Goal: Information Seeking & Learning: Learn about a topic

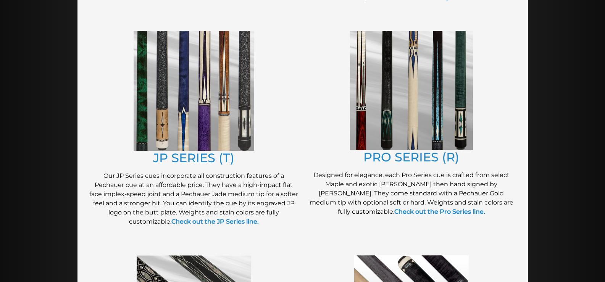
scroll to position [389, 0]
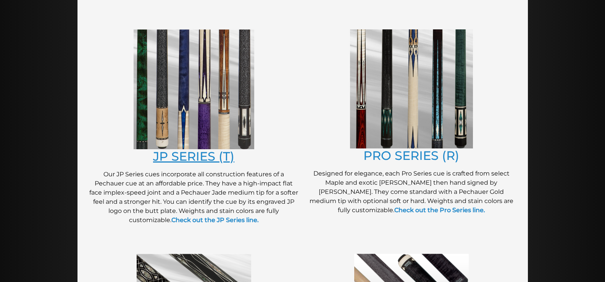
click at [197, 153] on link "JP SERIES (T)" at bounding box center [193, 156] width 81 height 15
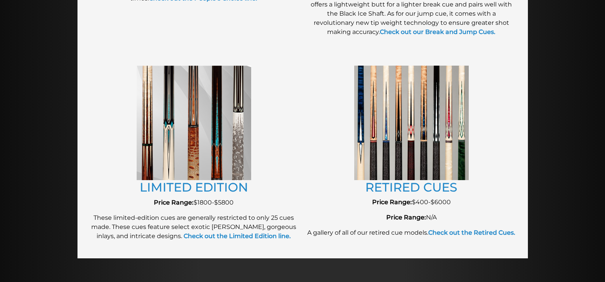
scroll to position [816, 0]
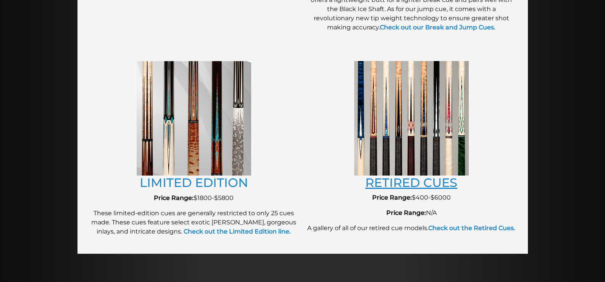
click at [418, 181] on link "RETIRED CUES" at bounding box center [411, 182] width 92 height 15
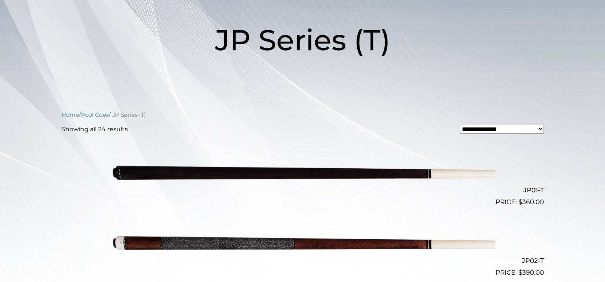
scroll to position [105, 0]
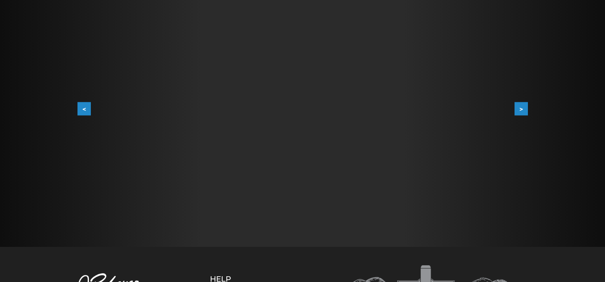
scroll to position [154, 0]
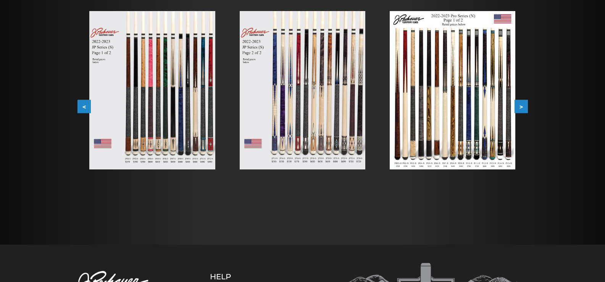
click at [522, 105] on button ">" at bounding box center [521, 106] width 13 height 13
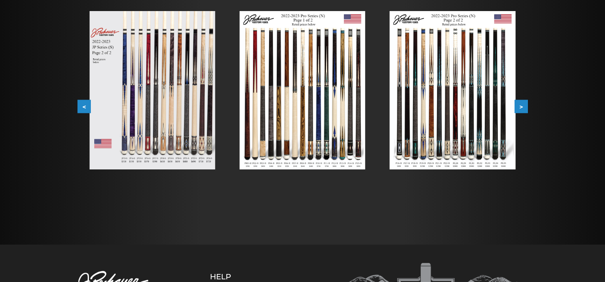
click at [405, 162] on img at bounding box center [453, 90] width 126 height 158
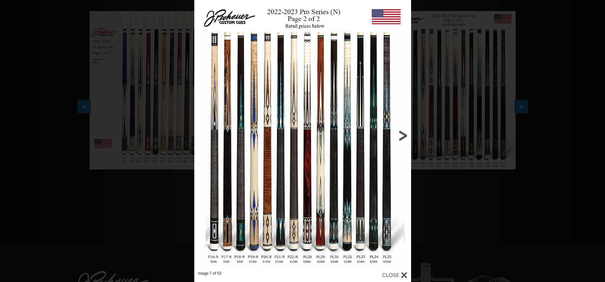
click at [399, 134] on link at bounding box center [363, 135] width 98 height 271
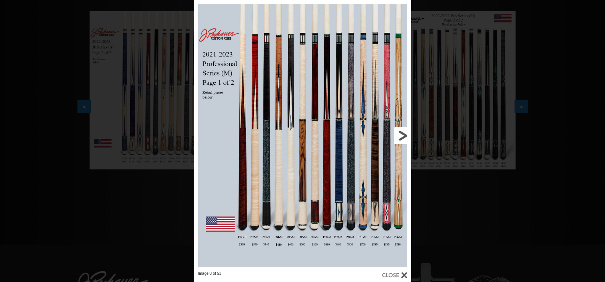
click at [404, 138] on link at bounding box center [363, 135] width 98 height 271
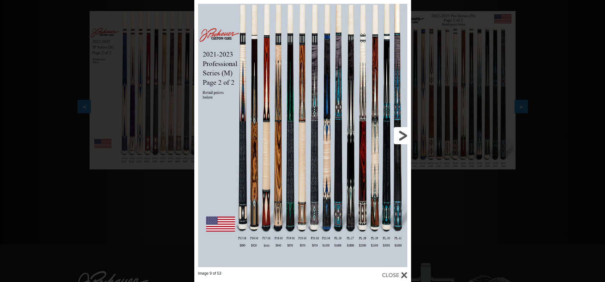
click at [404, 138] on link at bounding box center [363, 135] width 98 height 271
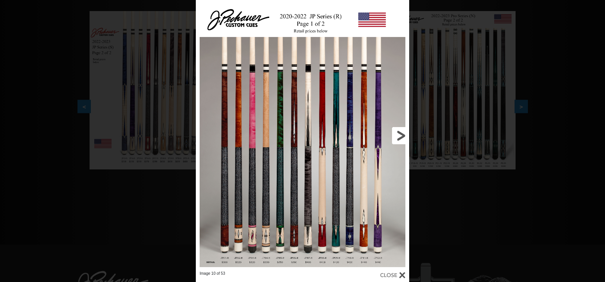
click at [404, 138] on link at bounding box center [361, 135] width 96 height 271
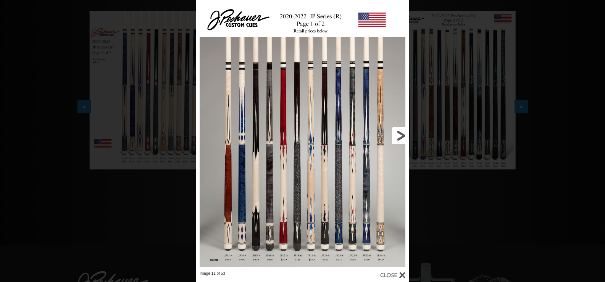
click at [404, 138] on link at bounding box center [361, 135] width 96 height 271
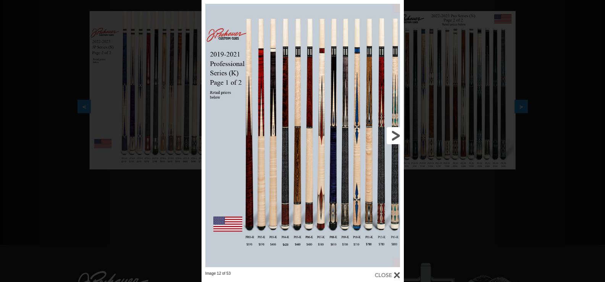
click at [396, 134] on link at bounding box center [358, 135] width 91 height 271
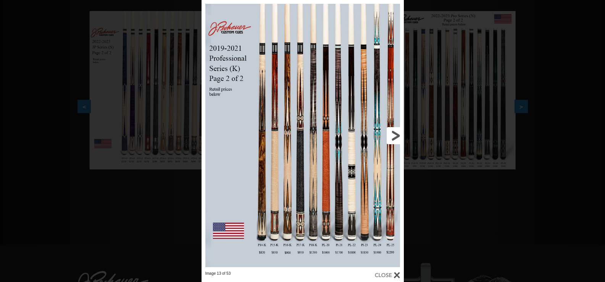
click at [396, 133] on link at bounding box center [358, 135] width 91 height 271
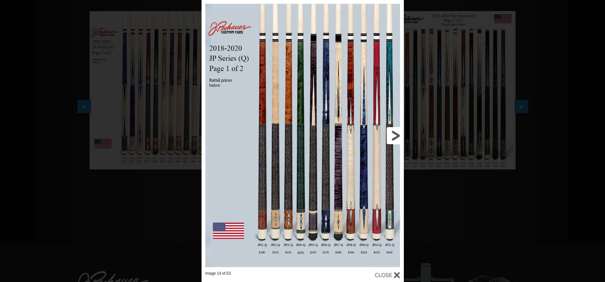
click at [395, 133] on link at bounding box center [358, 135] width 91 height 271
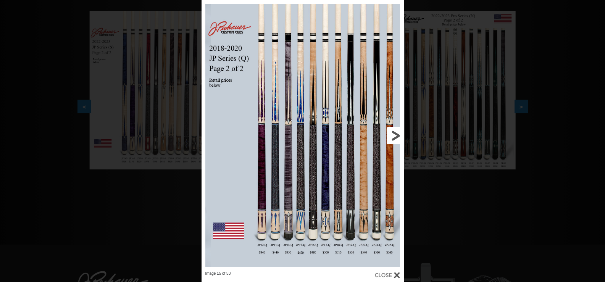
click at [393, 132] on link at bounding box center [358, 135] width 91 height 271
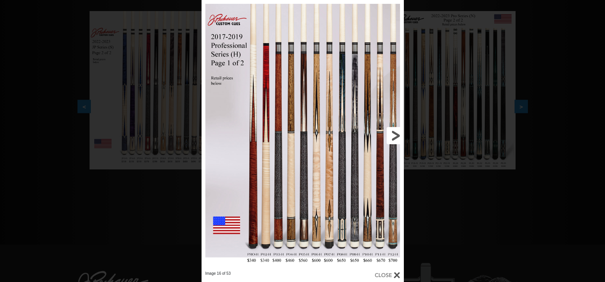
click at [394, 132] on link at bounding box center [358, 135] width 91 height 271
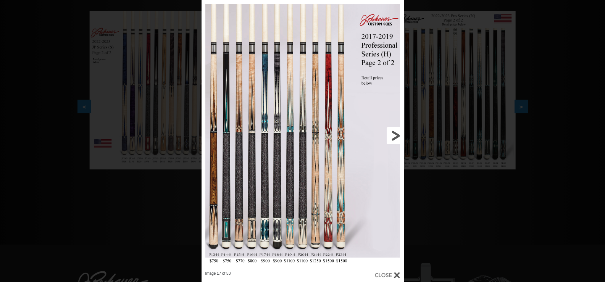
click at [394, 132] on link at bounding box center [358, 135] width 91 height 271
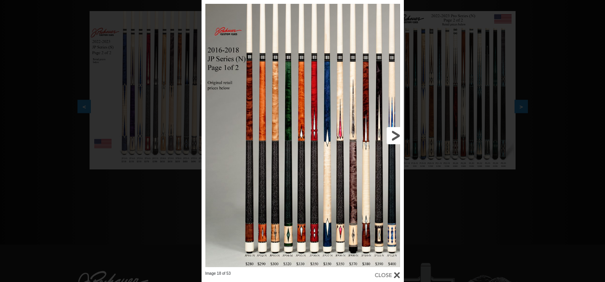
click at [391, 129] on link at bounding box center [358, 135] width 91 height 271
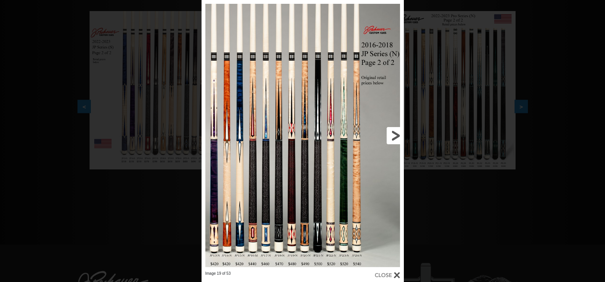
click at [391, 129] on link at bounding box center [358, 135] width 91 height 271
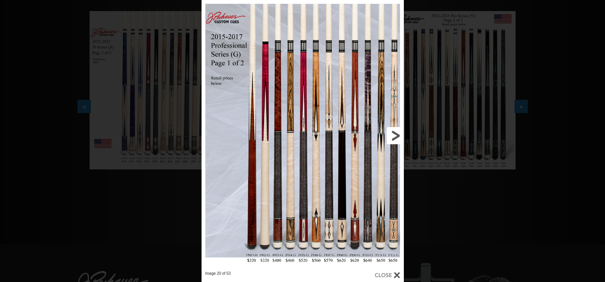
click at [391, 129] on link at bounding box center [358, 135] width 91 height 271
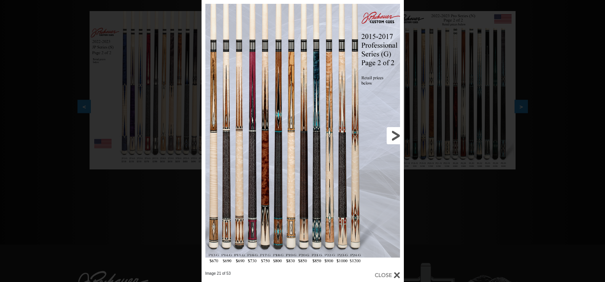
click at [392, 131] on link at bounding box center [358, 135] width 91 height 271
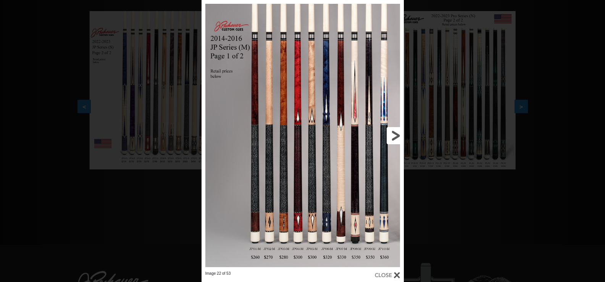
click at [391, 132] on link at bounding box center [358, 135] width 91 height 271
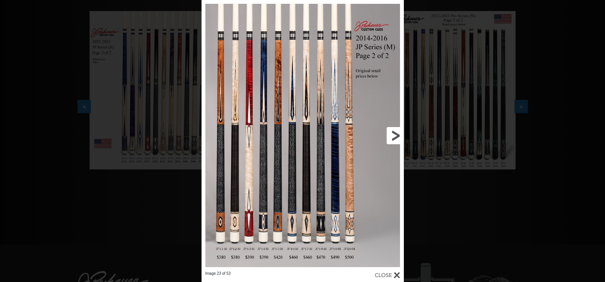
click at [389, 130] on link at bounding box center [358, 135] width 91 height 271
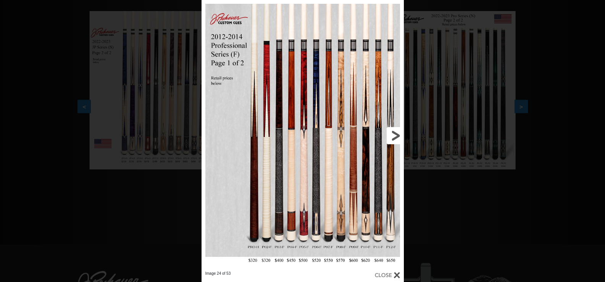
click at [389, 130] on link at bounding box center [358, 135] width 91 height 271
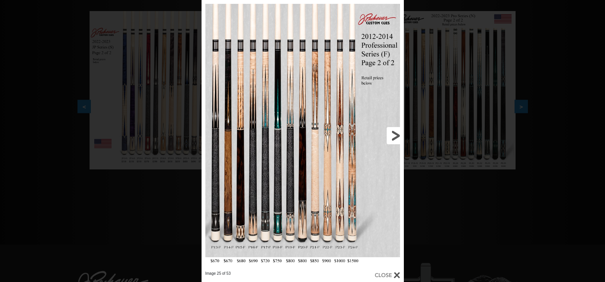
click at [389, 130] on link at bounding box center [358, 135] width 91 height 271
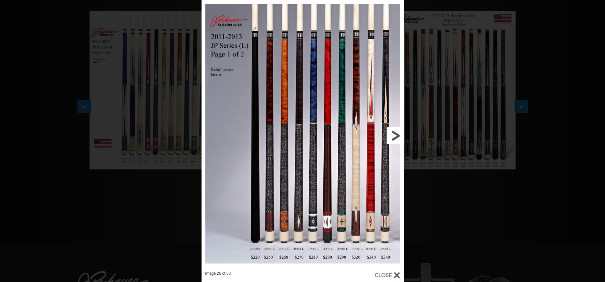
click at [389, 130] on link at bounding box center [358, 135] width 91 height 271
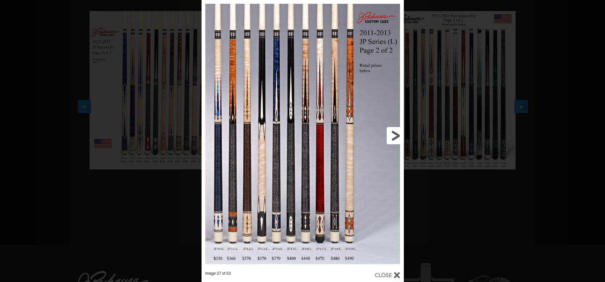
click at [398, 138] on link at bounding box center [358, 135] width 91 height 271
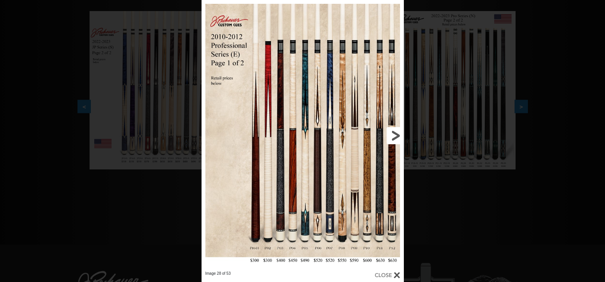
click at [393, 133] on link at bounding box center [358, 135] width 91 height 271
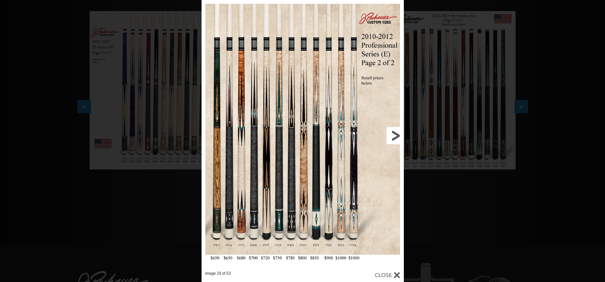
click at [391, 132] on link at bounding box center [358, 135] width 91 height 271
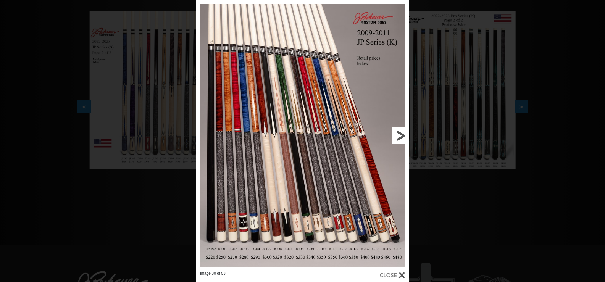
click at [402, 133] on link at bounding box center [361, 135] width 96 height 271
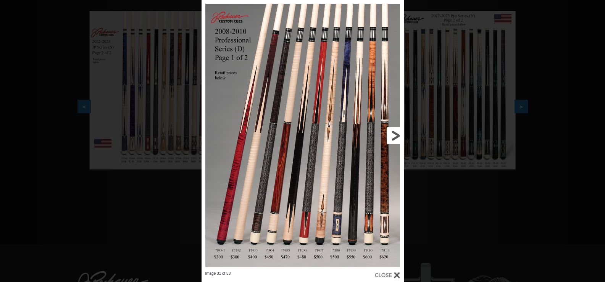
click at [402, 133] on link at bounding box center [358, 135] width 91 height 271
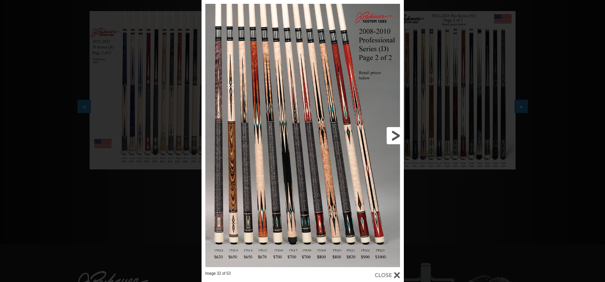
click at [398, 136] on link at bounding box center [358, 135] width 91 height 271
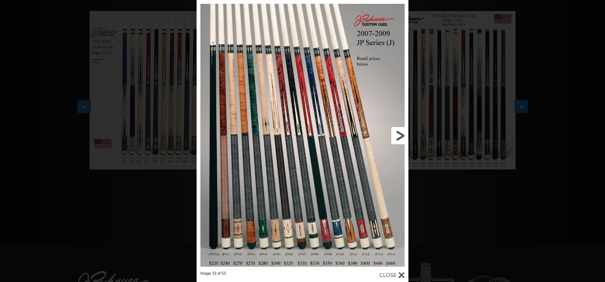
click at [398, 136] on link at bounding box center [360, 135] width 95 height 271
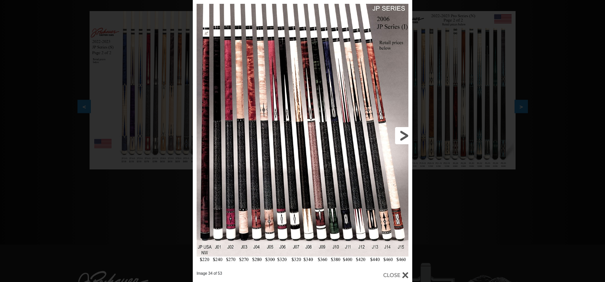
click at [398, 136] on link at bounding box center [363, 135] width 99 height 271
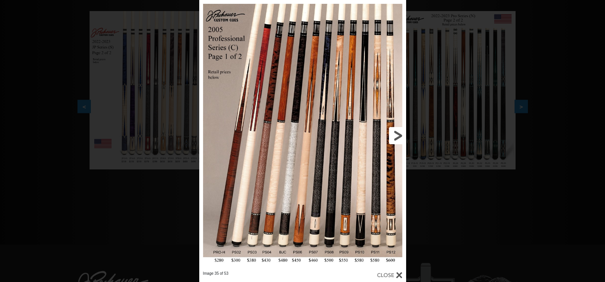
click at [398, 136] on link at bounding box center [359, 135] width 93 height 271
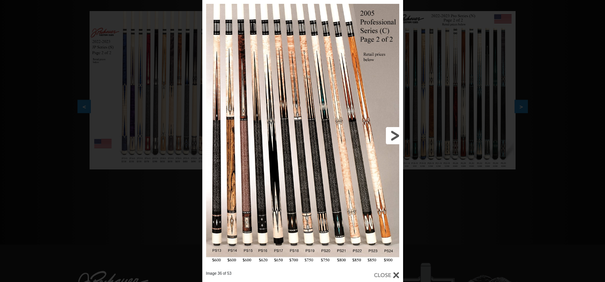
click at [398, 136] on link at bounding box center [358, 135] width 91 height 271
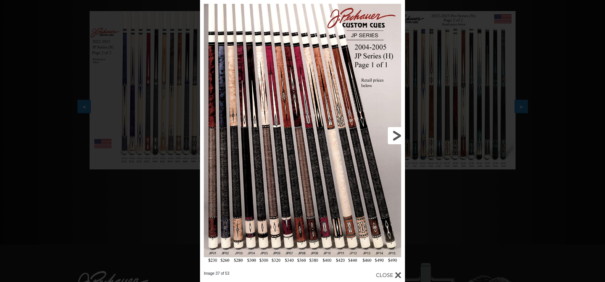
click at [398, 136] on link at bounding box center [359, 135] width 92 height 271
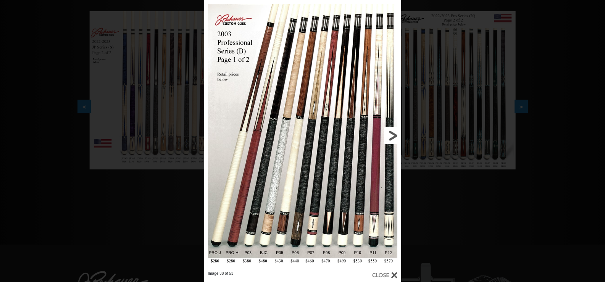
click at [398, 135] on link at bounding box center [356, 135] width 89 height 271
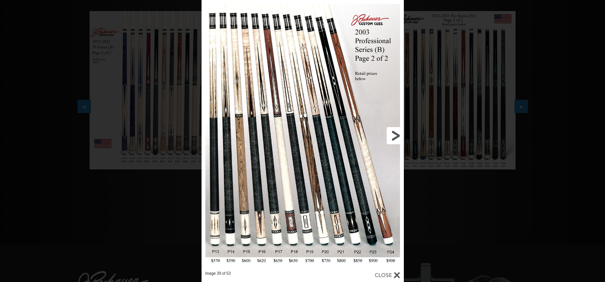
click at [398, 135] on link at bounding box center [358, 135] width 91 height 271
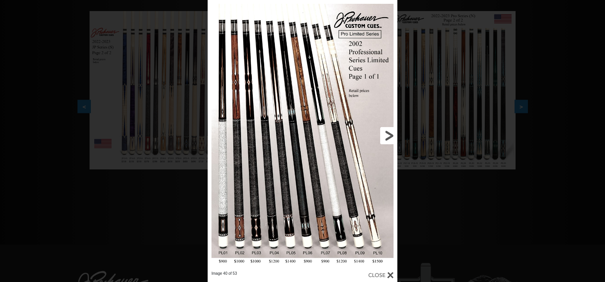
click at [384, 136] on link at bounding box center [355, 135] width 86 height 271
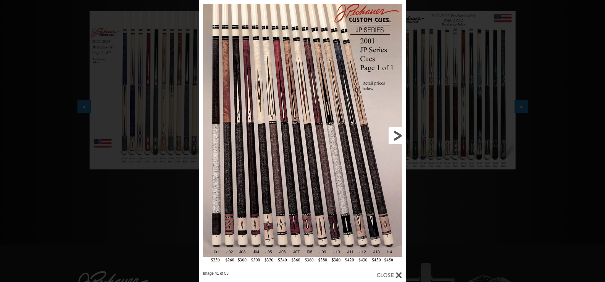
click at [401, 137] on link at bounding box center [359, 135] width 93 height 271
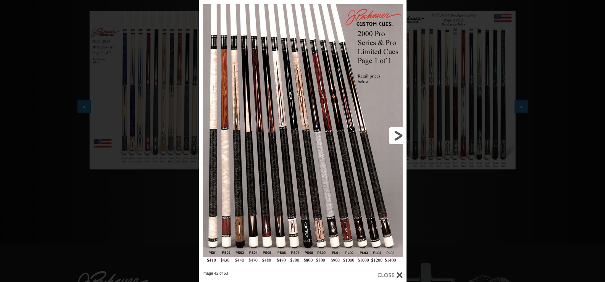
click at [401, 137] on link at bounding box center [360, 135] width 94 height 271
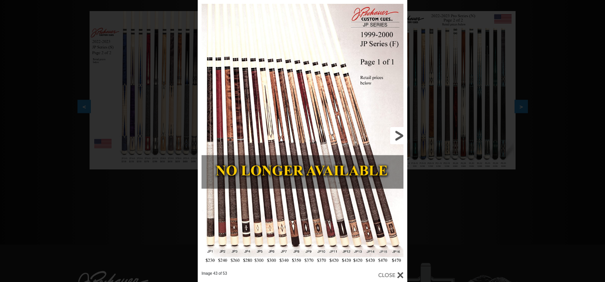
click at [401, 137] on link at bounding box center [360, 135] width 94 height 271
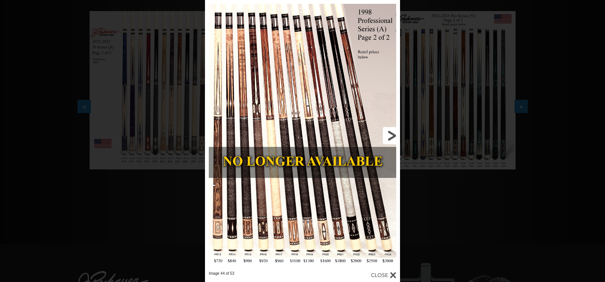
click at [393, 133] on link at bounding box center [356, 135] width 88 height 271
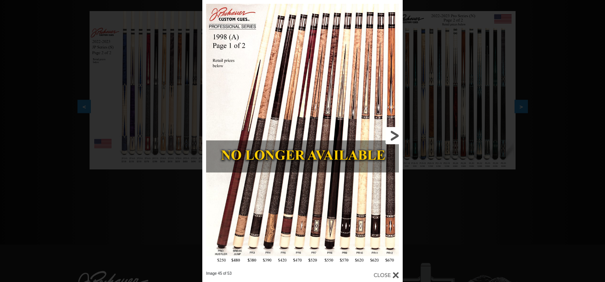
click at [393, 133] on link at bounding box center [358, 135] width 90 height 271
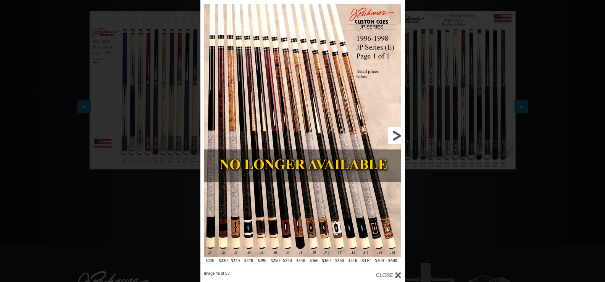
click at [393, 133] on link at bounding box center [359, 135] width 92 height 271
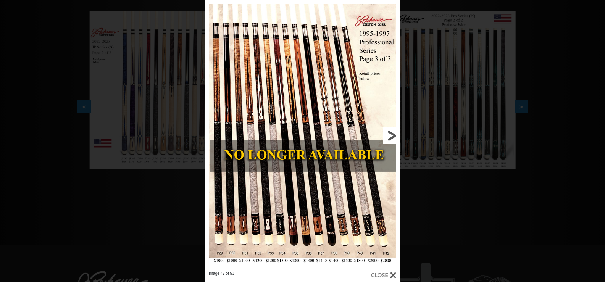
click at [393, 133] on link at bounding box center [356, 135] width 88 height 271
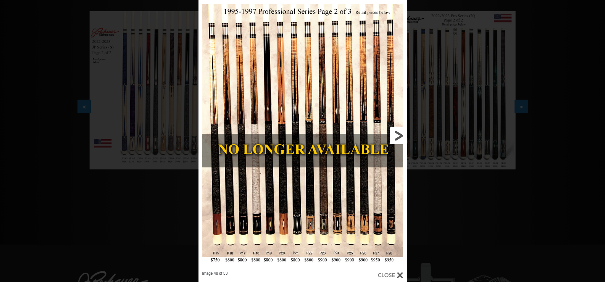
click at [393, 133] on link at bounding box center [360, 135] width 94 height 271
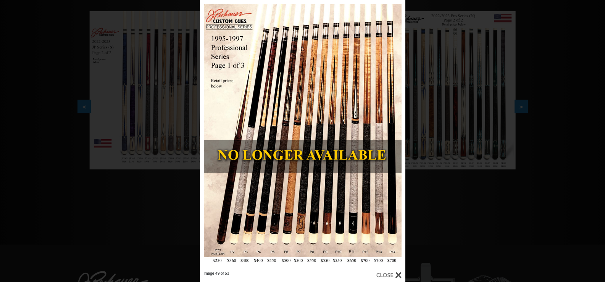
click at [391, 273] on div at bounding box center [389, 275] width 25 height 8
